Goal: Task Accomplishment & Management: Manage account settings

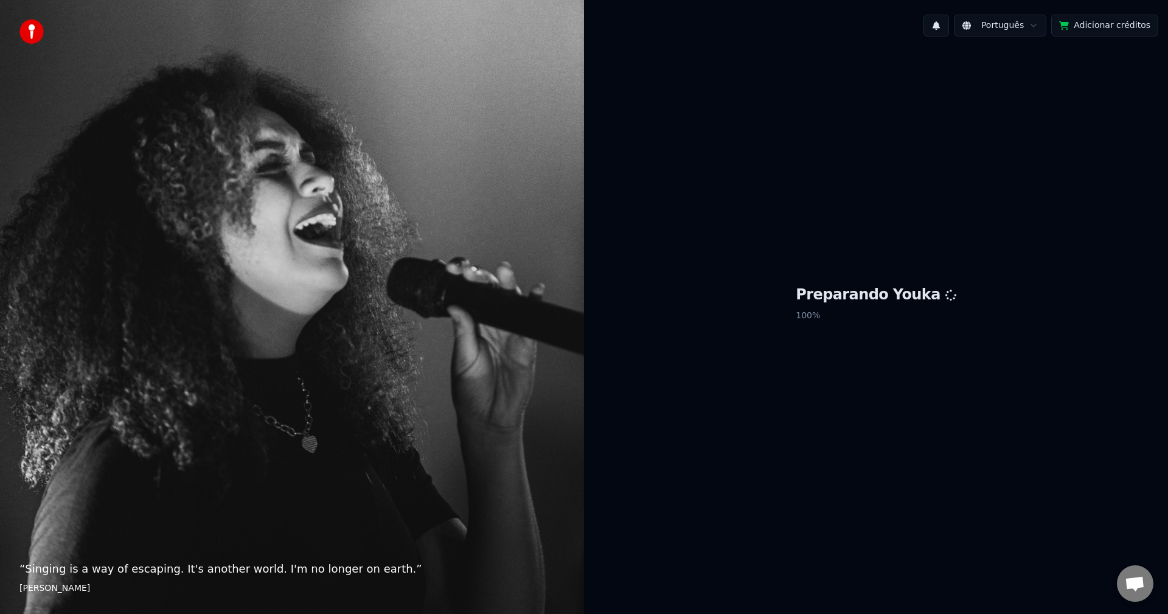
scroll to position [1061, 0]
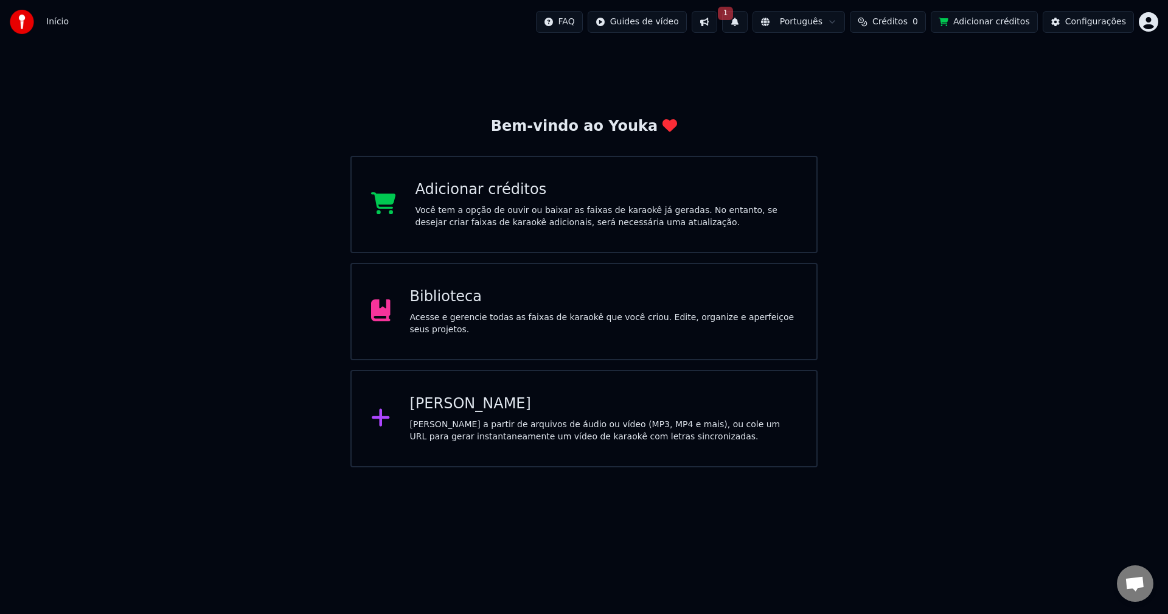
click at [876, 22] on html "Início FAQ Guides de vídeo 1 Português Créditos 0 Adicionar créditos Configuraç…" at bounding box center [584, 233] width 1168 height 467
click at [753, 23] on html "Início FAQ Guides de vídeo 1 Português Créditos 0 Adicionar créditos Configuraç…" at bounding box center [584, 233] width 1168 height 467
click at [748, 23] on button "1" at bounding box center [735, 22] width 26 height 22
click at [836, 63] on button "Atualizar" at bounding box center [837, 60] width 58 height 22
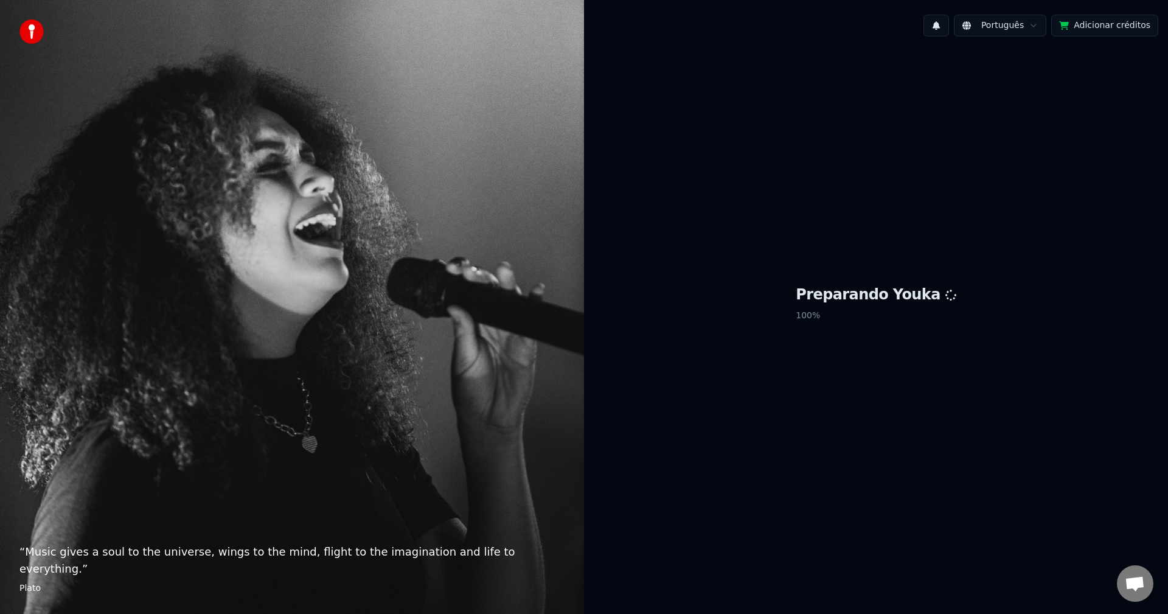
scroll to position [1061, 0]
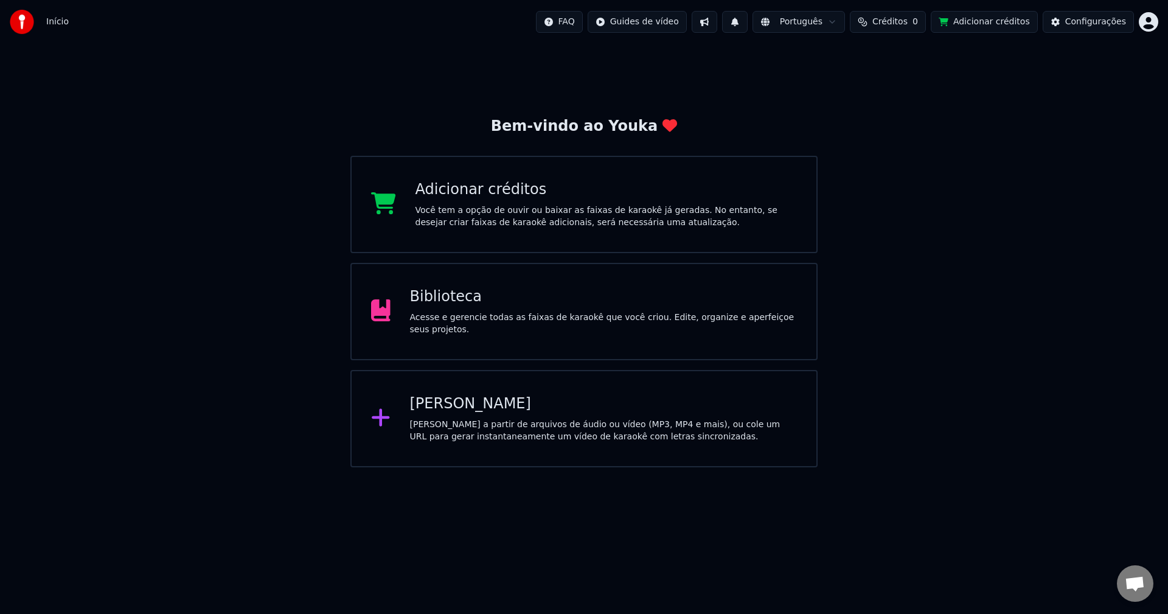
click at [1151, 24] on html "Início FAQ Guides de vídeo Português Créditos 0 Adicionar créditos Configuraçõe…" at bounding box center [584, 233] width 1168 height 467
click at [1080, 47] on div "info@karaokemax.net Faturamento Votação de Recursos Sair 2.2.0 68e835c" at bounding box center [1095, 100] width 146 height 132
click at [910, 17] on html "Início FAQ Guides de vídeo Português Créditos 0 Adicionar créditos Configuraçõe…" at bounding box center [584, 233] width 1168 height 467
click at [969, 17] on button "Adicionar créditos" at bounding box center [984, 22] width 107 height 22
click at [586, 301] on div "Biblioteca" at bounding box center [604, 296] width 388 height 19
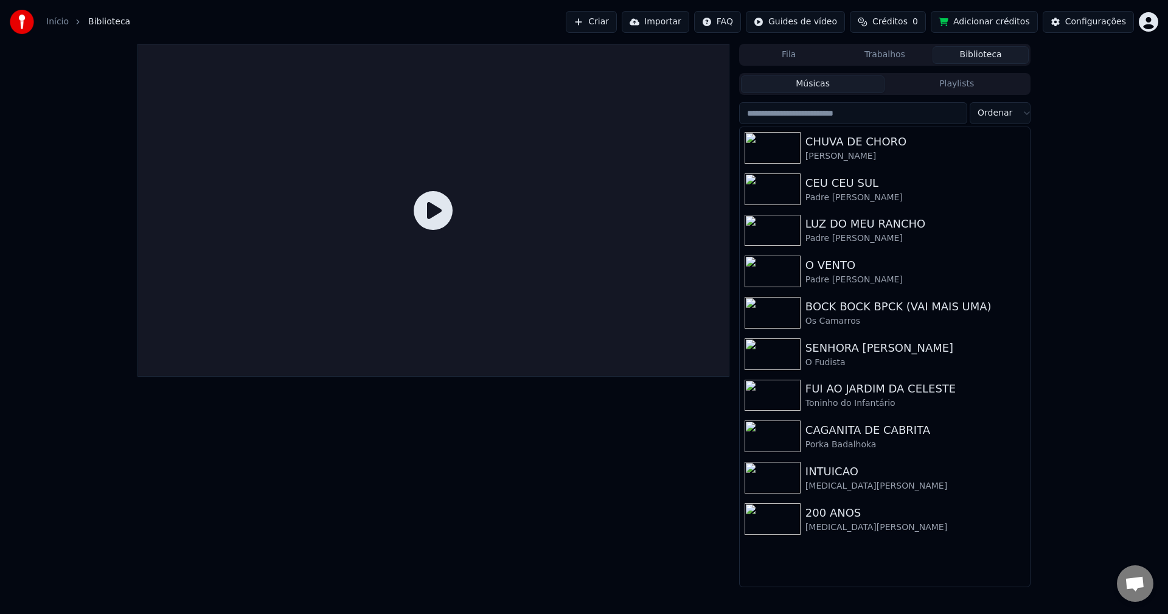
click at [1140, 585] on span "Open chat" at bounding box center [1135, 584] width 20 height 17
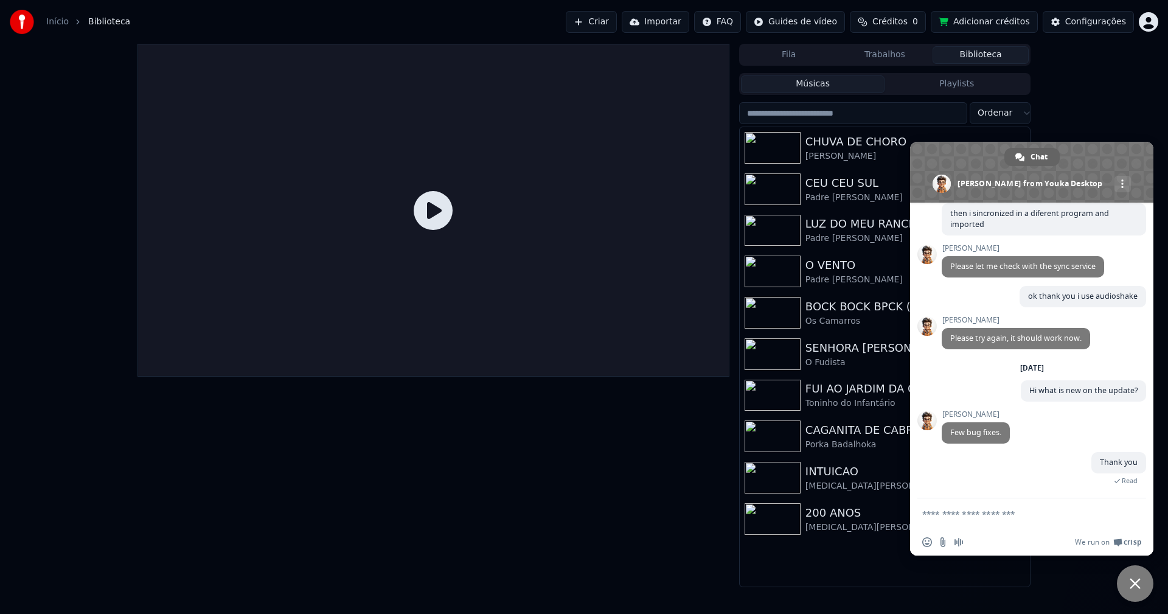
click at [1156, 24] on html "Início Biblioteca Criar Importar FAQ Guides de vídeo Créditos 0 Adicionar crédi…" at bounding box center [584, 307] width 1168 height 614
click at [1064, 119] on div "Sair" at bounding box center [1095, 128] width 140 height 19
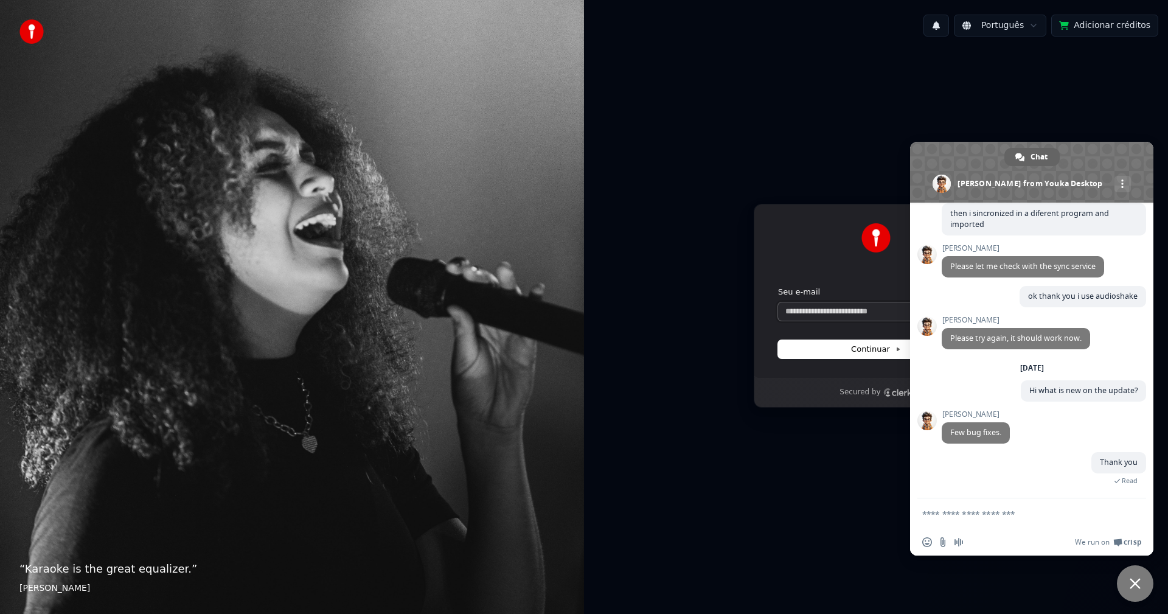
click at [819, 306] on input "Seu e-mail" at bounding box center [876, 311] width 196 height 18
click at [1126, 590] on span "Close chat" at bounding box center [1135, 583] width 37 height 37
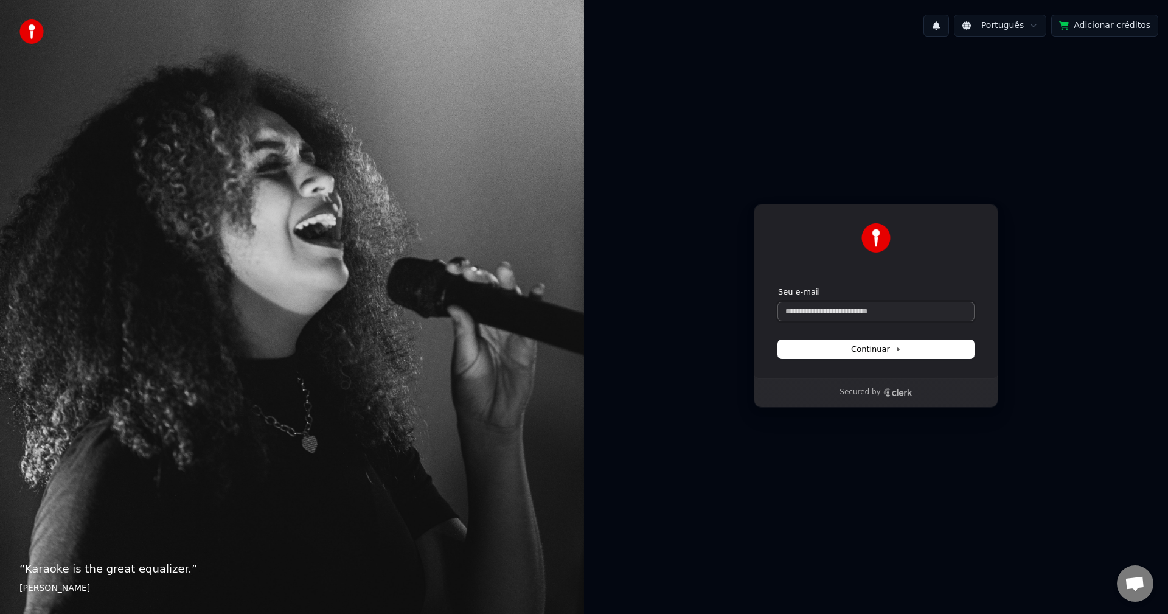
click at [812, 310] on input "Seu e-mail" at bounding box center [876, 311] width 196 height 18
click at [1117, 584] on span "Open chat" at bounding box center [1135, 583] width 37 height 37
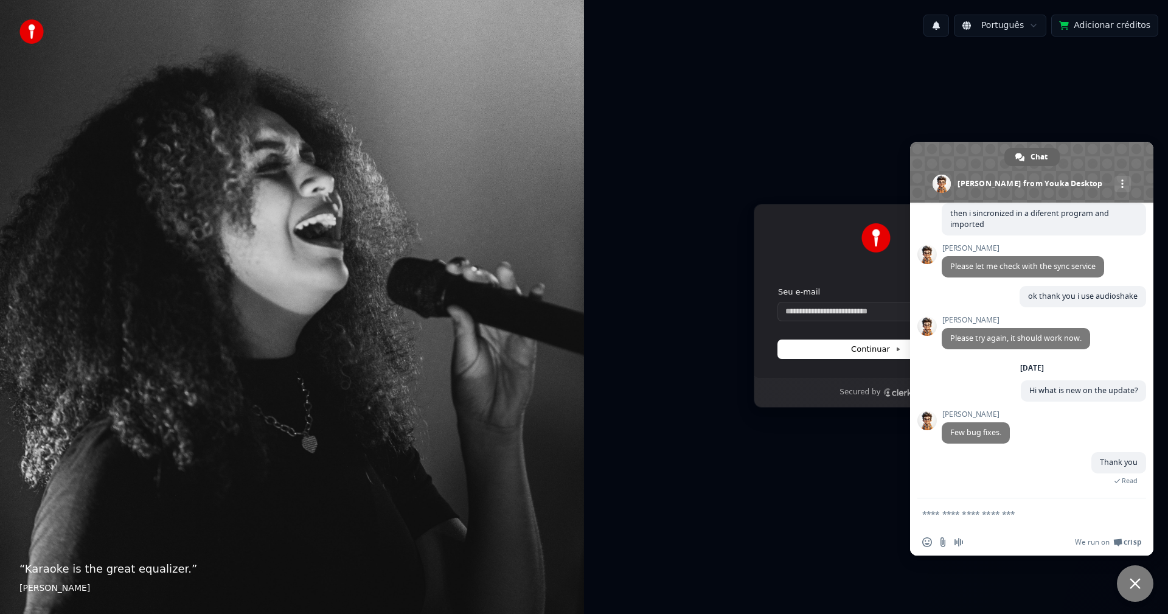
click at [1094, 29] on button "Adicionar créditos" at bounding box center [1105, 26] width 107 height 22
click at [823, 315] on input "Seu e-mail" at bounding box center [876, 311] width 196 height 18
type input "*"
click at [847, 346] on button "Continuar" at bounding box center [876, 349] width 196 height 18
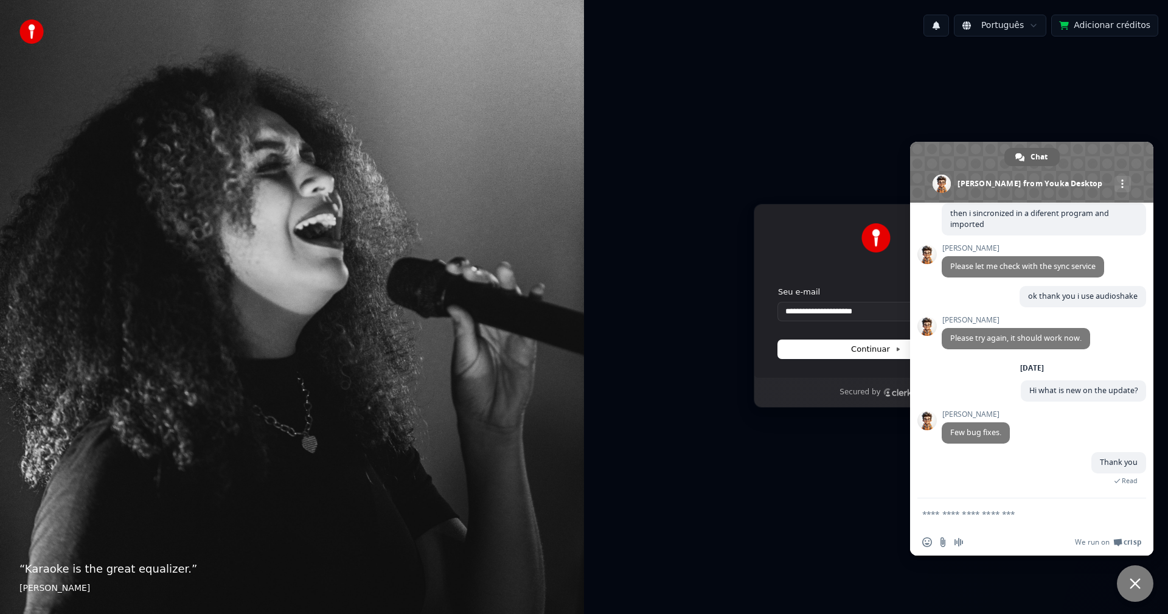
type input "**********"
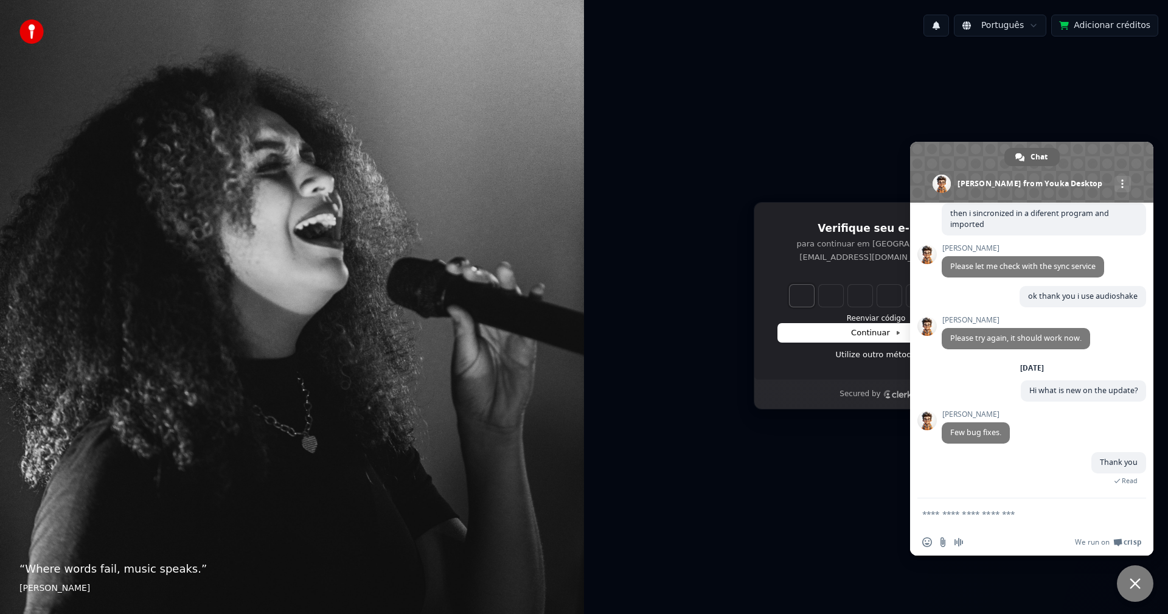
click at [798, 303] on input "Enter verification code. Digit 1" at bounding box center [802, 296] width 24 height 22
type input "*"
type input "**"
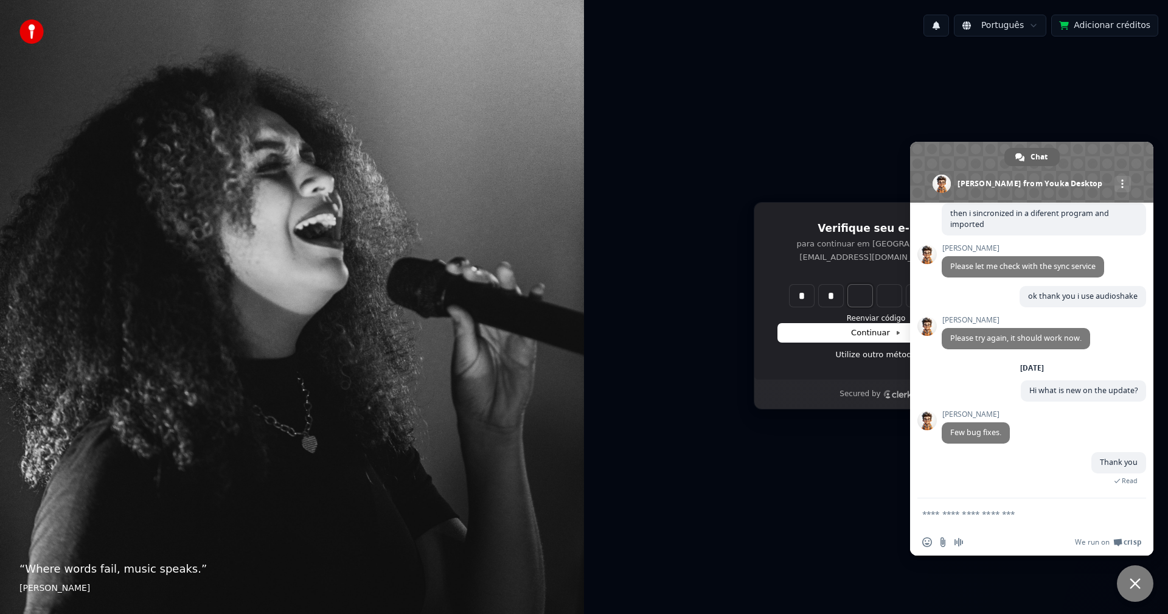
type input "*"
type input "***"
type input "*"
type input "****"
type input "*"
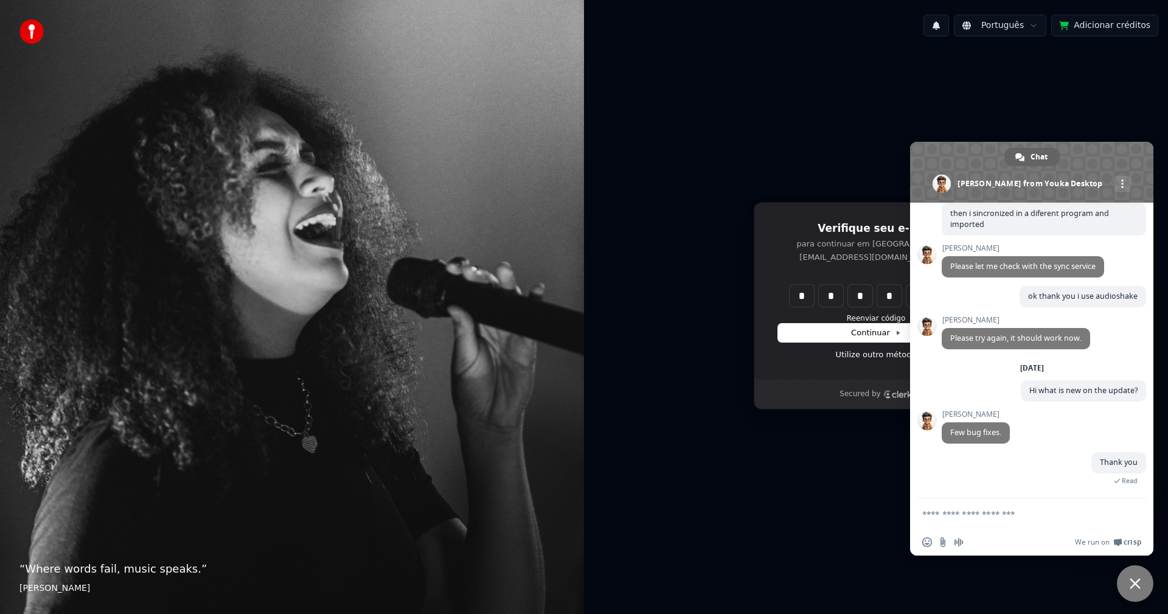
type input "******"
type input "*"
